Goal: Navigation & Orientation: Find specific page/section

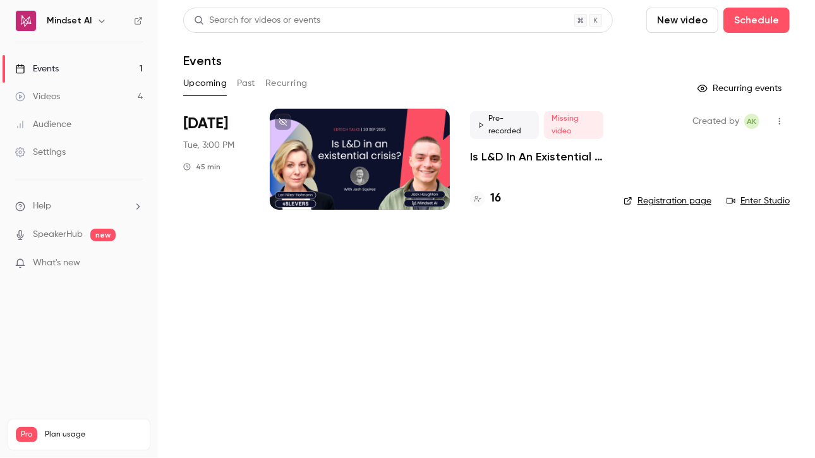
click at [493, 161] on p "Is L&D In An Existential Crisis? | EdTech Talks EP1" at bounding box center [536, 156] width 133 height 15
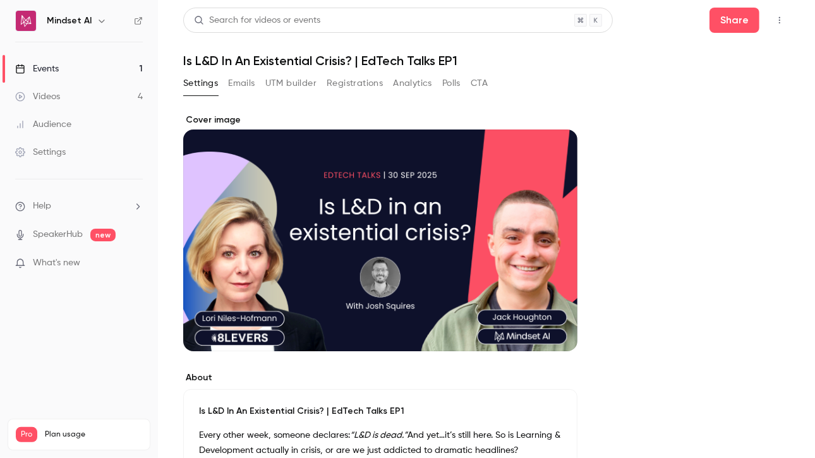
click at [362, 83] on button "Registrations" at bounding box center [355, 83] width 56 height 20
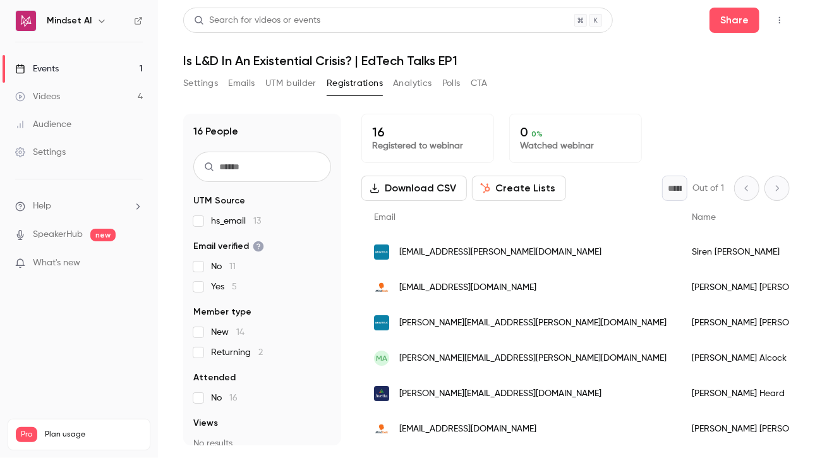
click at [219, 77] on div "Settings Emails UTM builder Registrations Analytics Polls CTA" at bounding box center [335, 83] width 305 height 20
click at [205, 84] on button "Settings" at bounding box center [200, 83] width 35 height 20
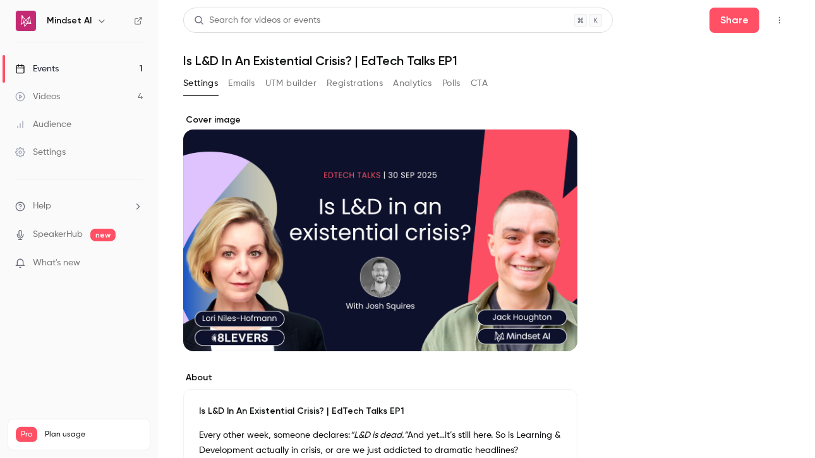
click at [47, 68] on div "Events" at bounding box center [37, 69] width 44 height 13
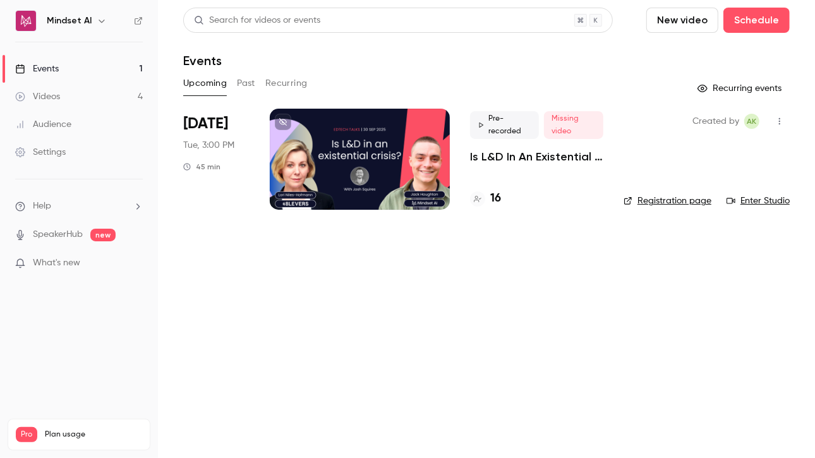
click at [44, 101] on div "Videos" at bounding box center [37, 96] width 45 height 13
